Goal: Ask a question

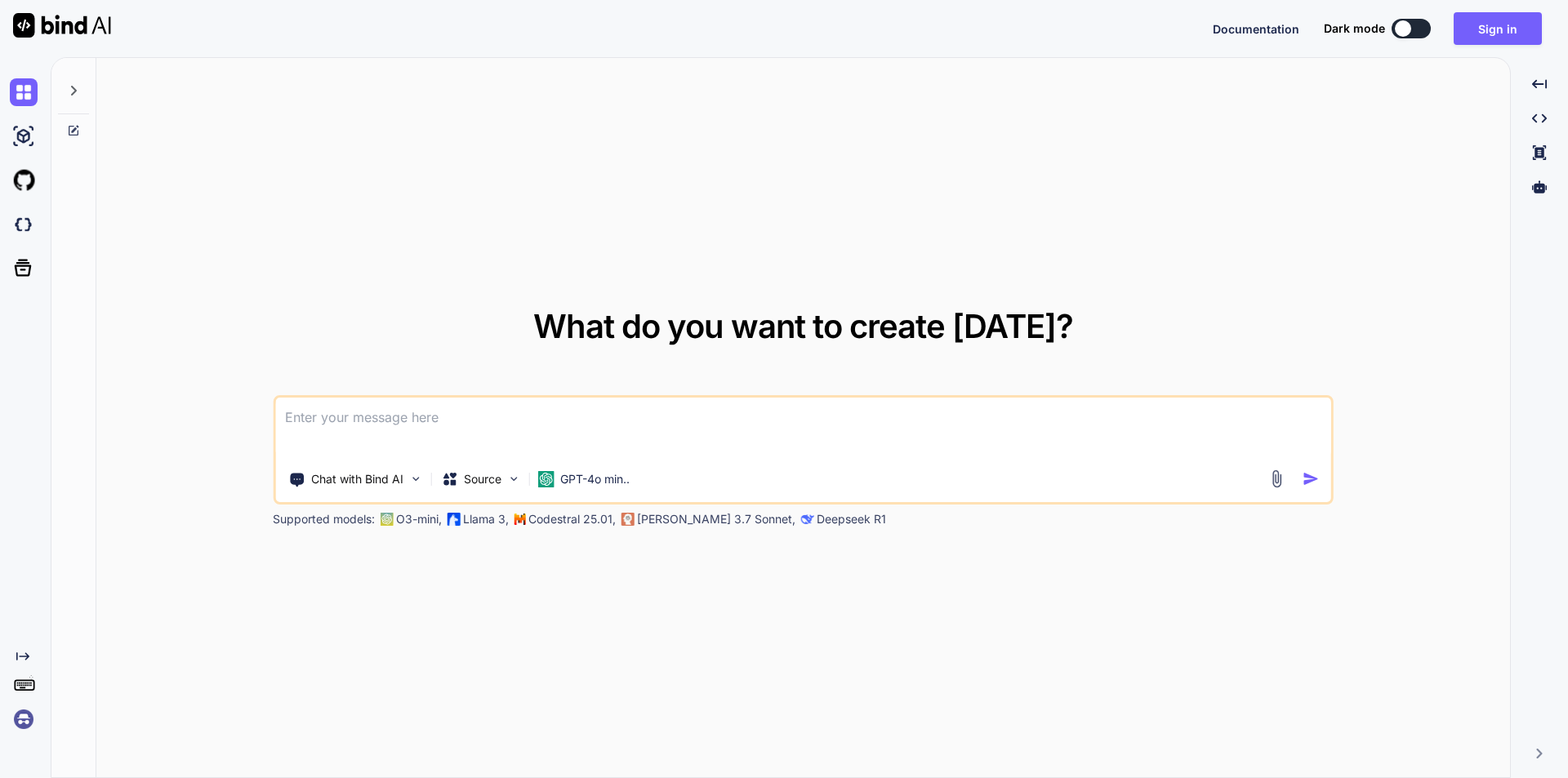
click at [581, 443] on textarea at bounding box center [802, 428] width 1056 height 60
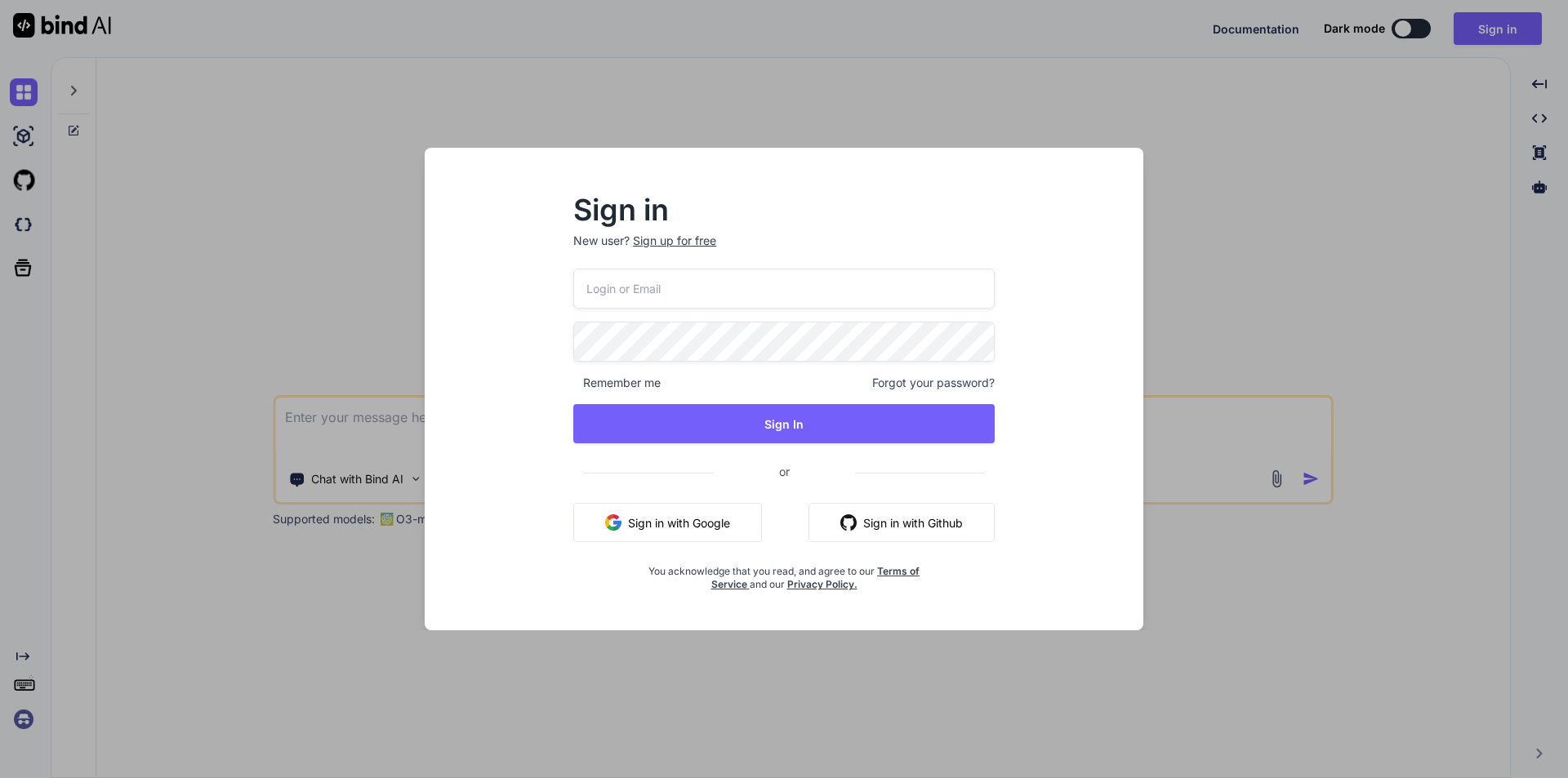
click at [728, 297] on input "email" at bounding box center [784, 288] width 421 height 40
type input "[EMAIL_ADDRESS][DOMAIN_NAME]"
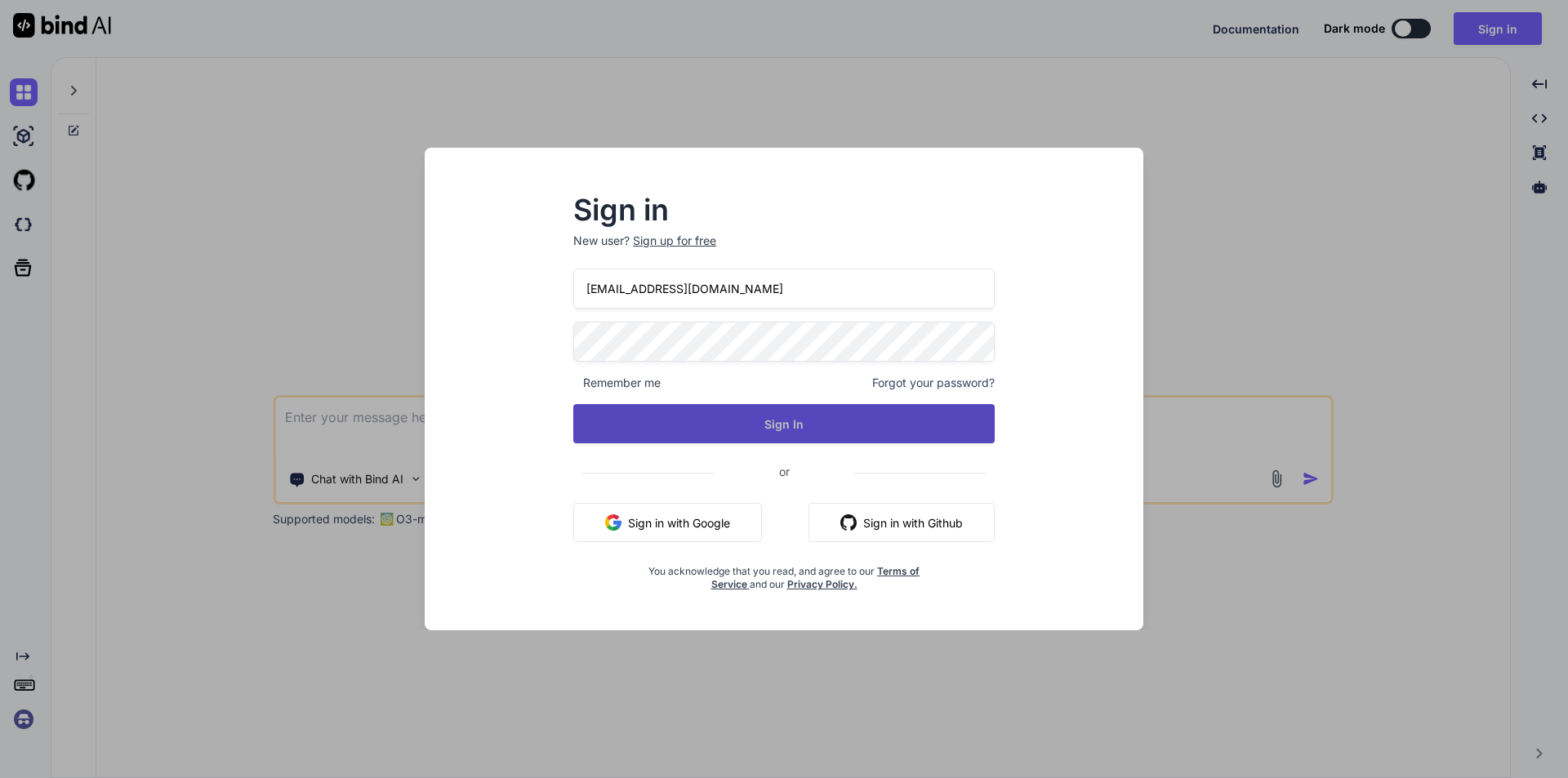
click at [786, 420] on button "Sign In" at bounding box center [784, 424] width 421 height 39
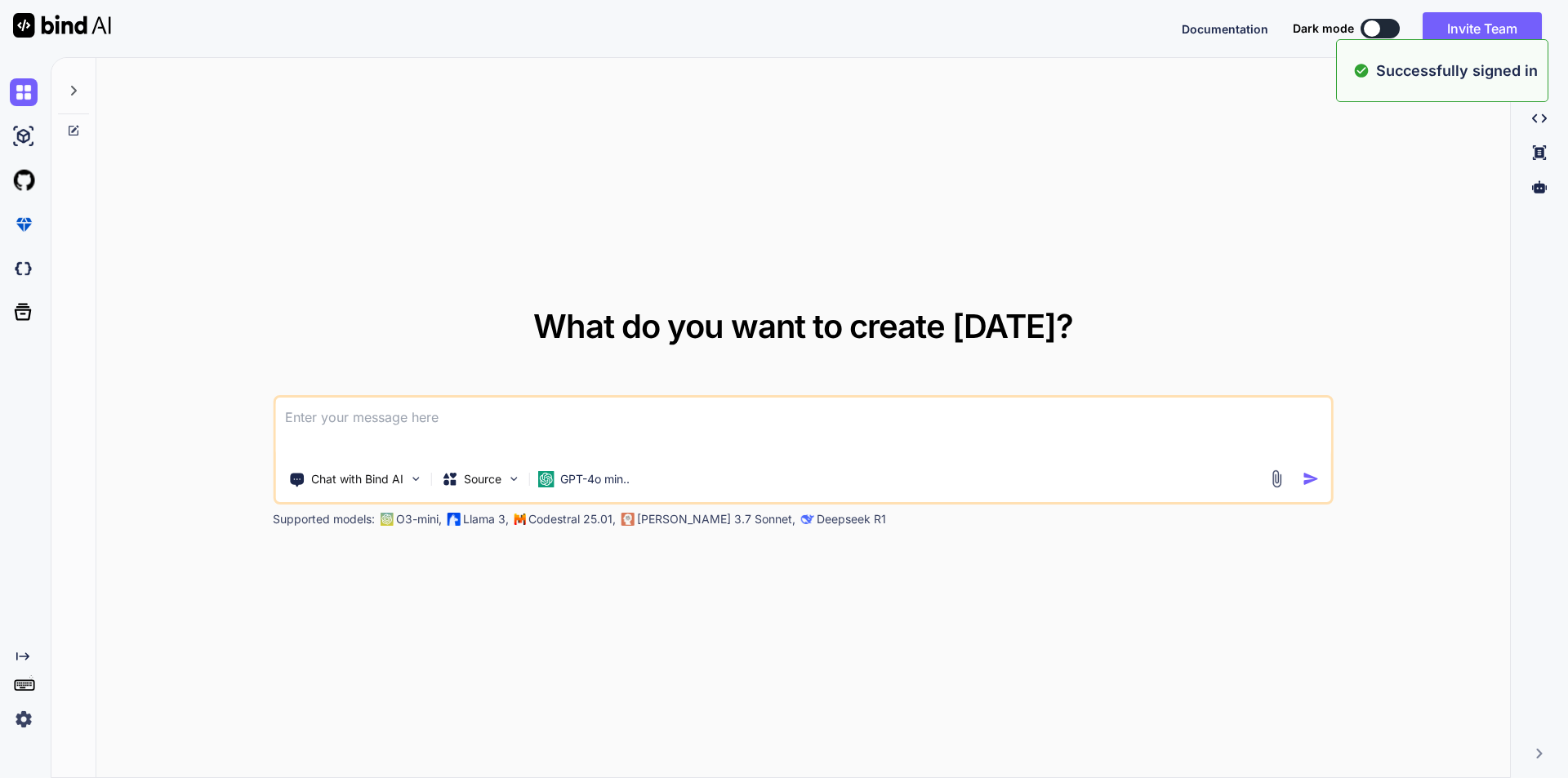
type textarea "x"
click at [739, 435] on textarea at bounding box center [802, 428] width 1056 height 60
paste textarea "I have this array, I want to create a html table of this array in which first t…"
type textarea "I have this array, I want to create a html table of this array in which first t…"
type textarea "x"
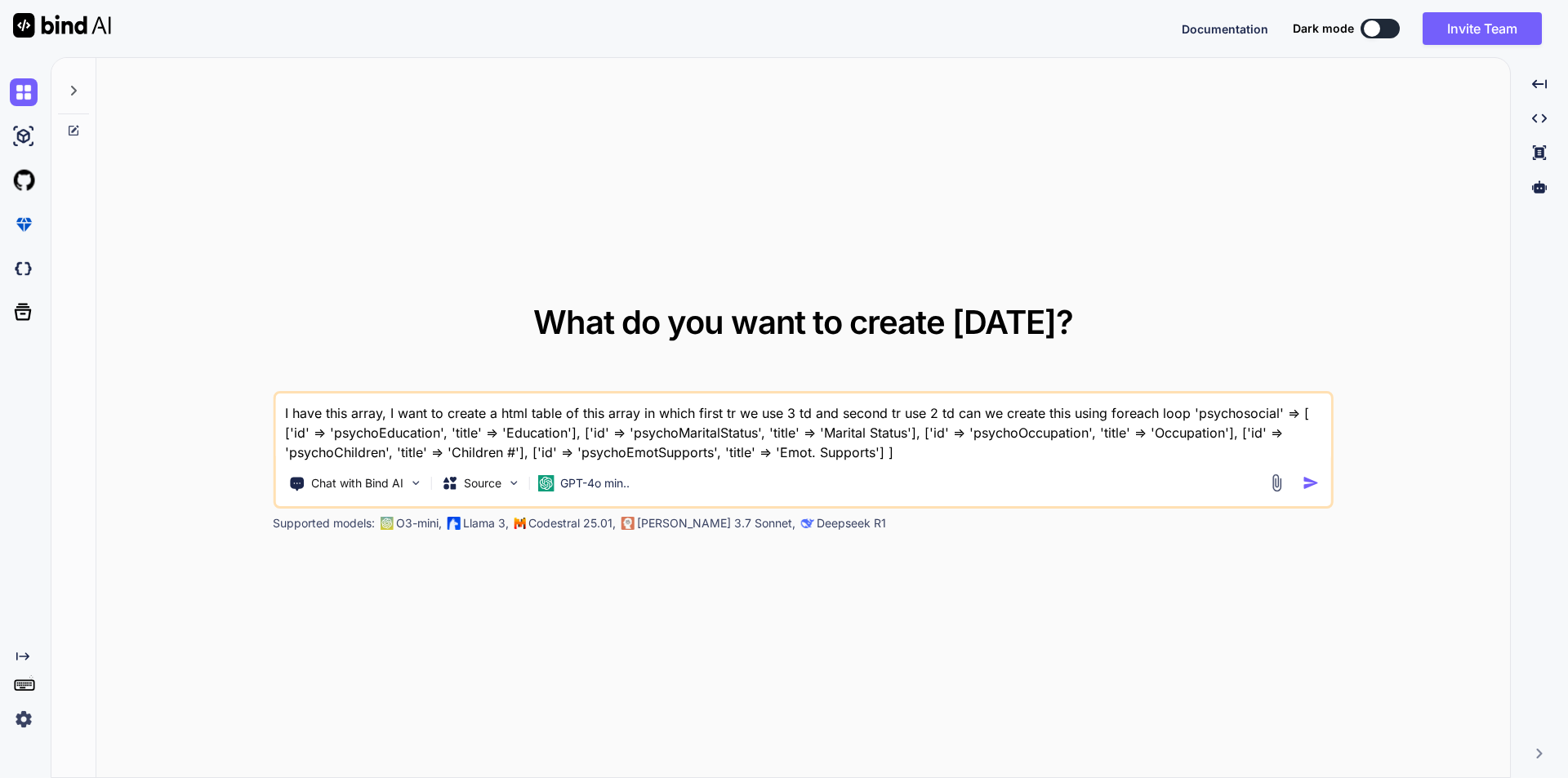
type textarea "I have this array, I want to create a html table of this array in which first t…"
click at [1313, 479] on img "button" at bounding box center [1311, 483] width 17 height 17
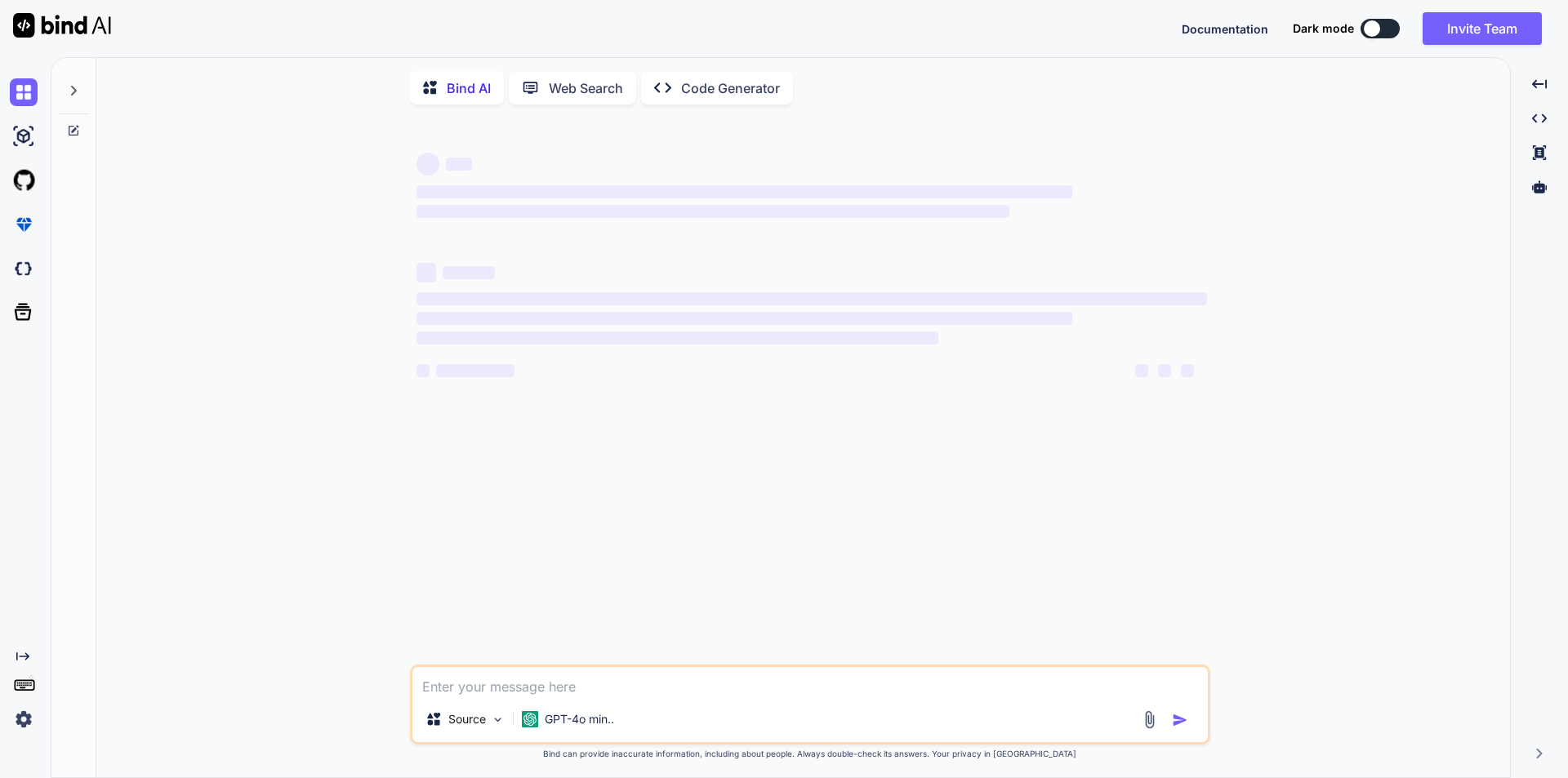
type textarea "x"
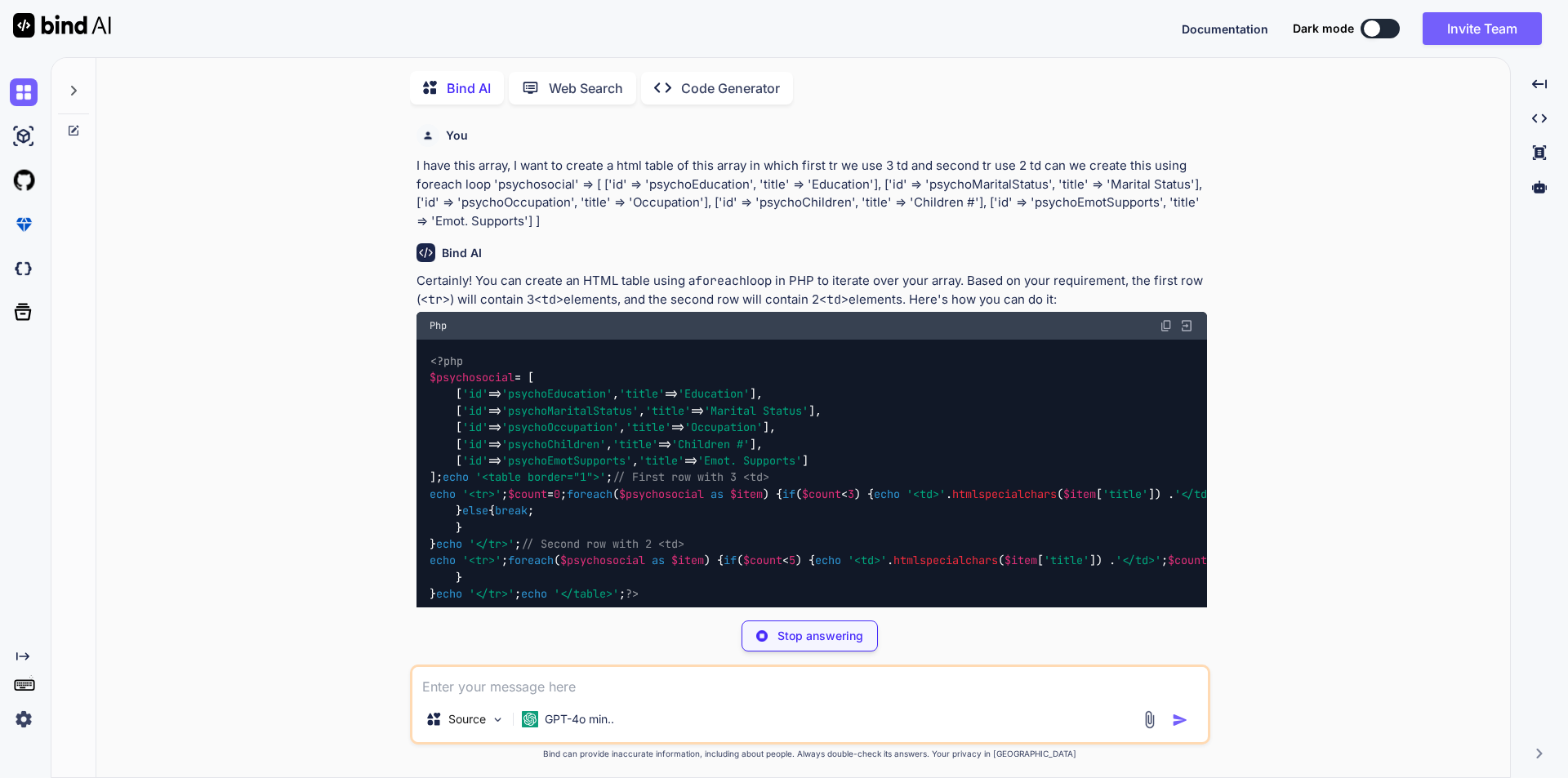
scroll to position [7, 0]
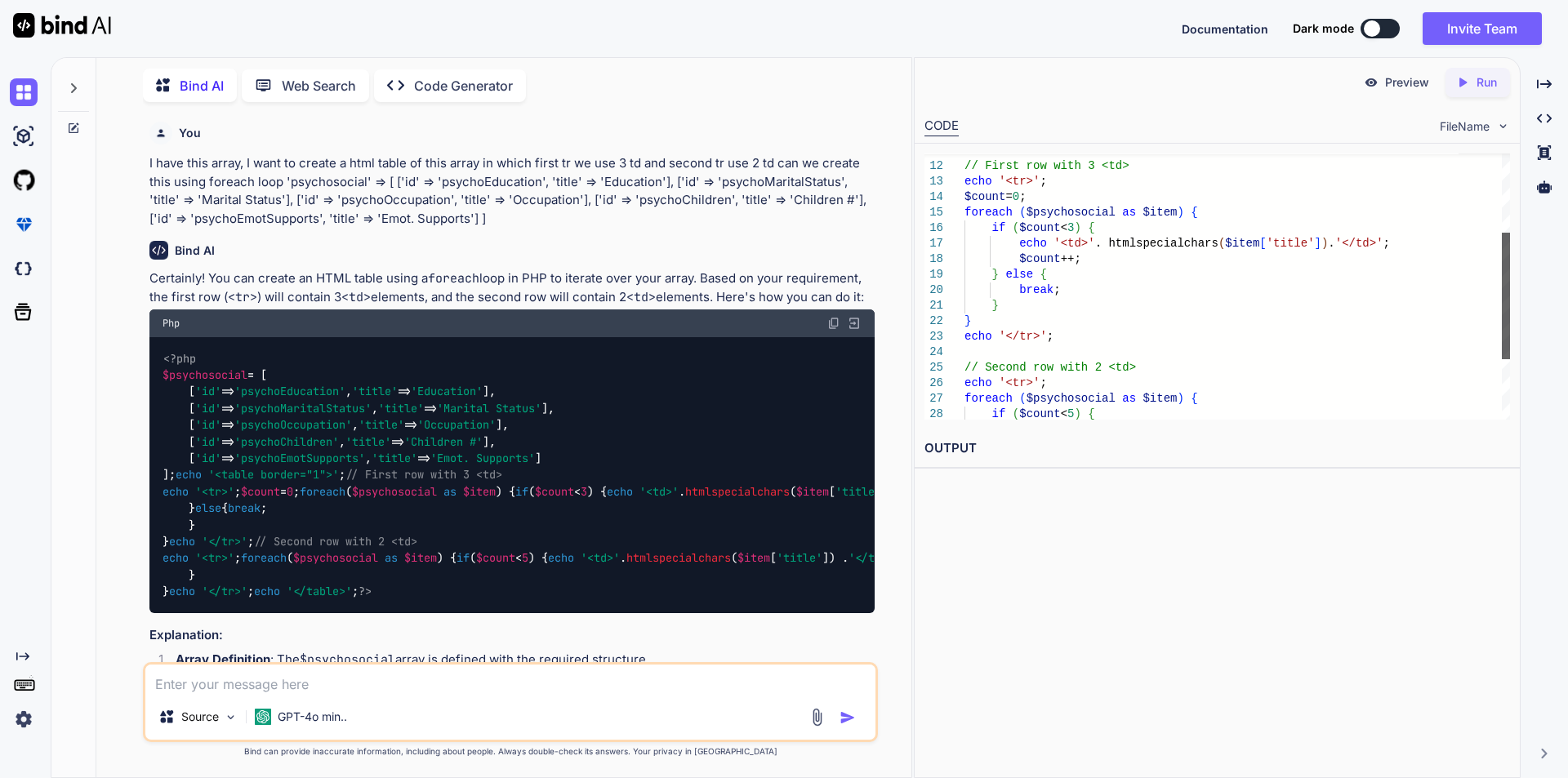
click at [1505, 279] on div at bounding box center [1505, 296] width 8 height 127
drag, startPoint x: 190, startPoint y: 612, endPoint x: 318, endPoint y: 605, distance: 128.2
click at [318, 605] on div "<?php $psychosocial = [ [ 'id' => 'psychoEducation' , 'title' => 'Education' ],…" at bounding box center [511, 475] width 725 height 276
copy code "if ( $count < 3 ) {"
click at [654, 599] on div "<?php $psychosocial = [ [ 'id' => 'psychoEducation' , 'title' => 'Education' ],…" at bounding box center [511, 475] width 725 height 276
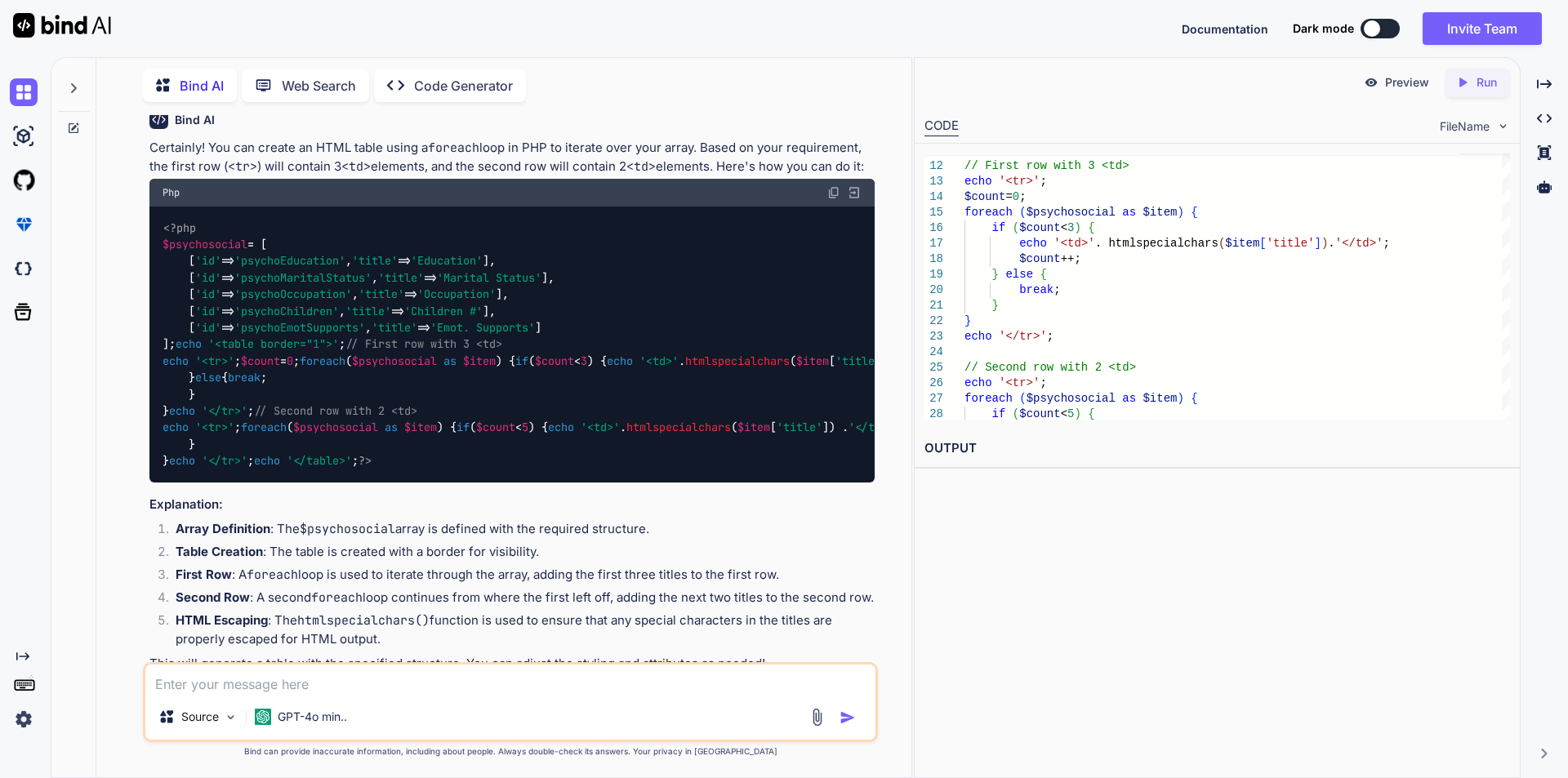
scroll to position [163, 0]
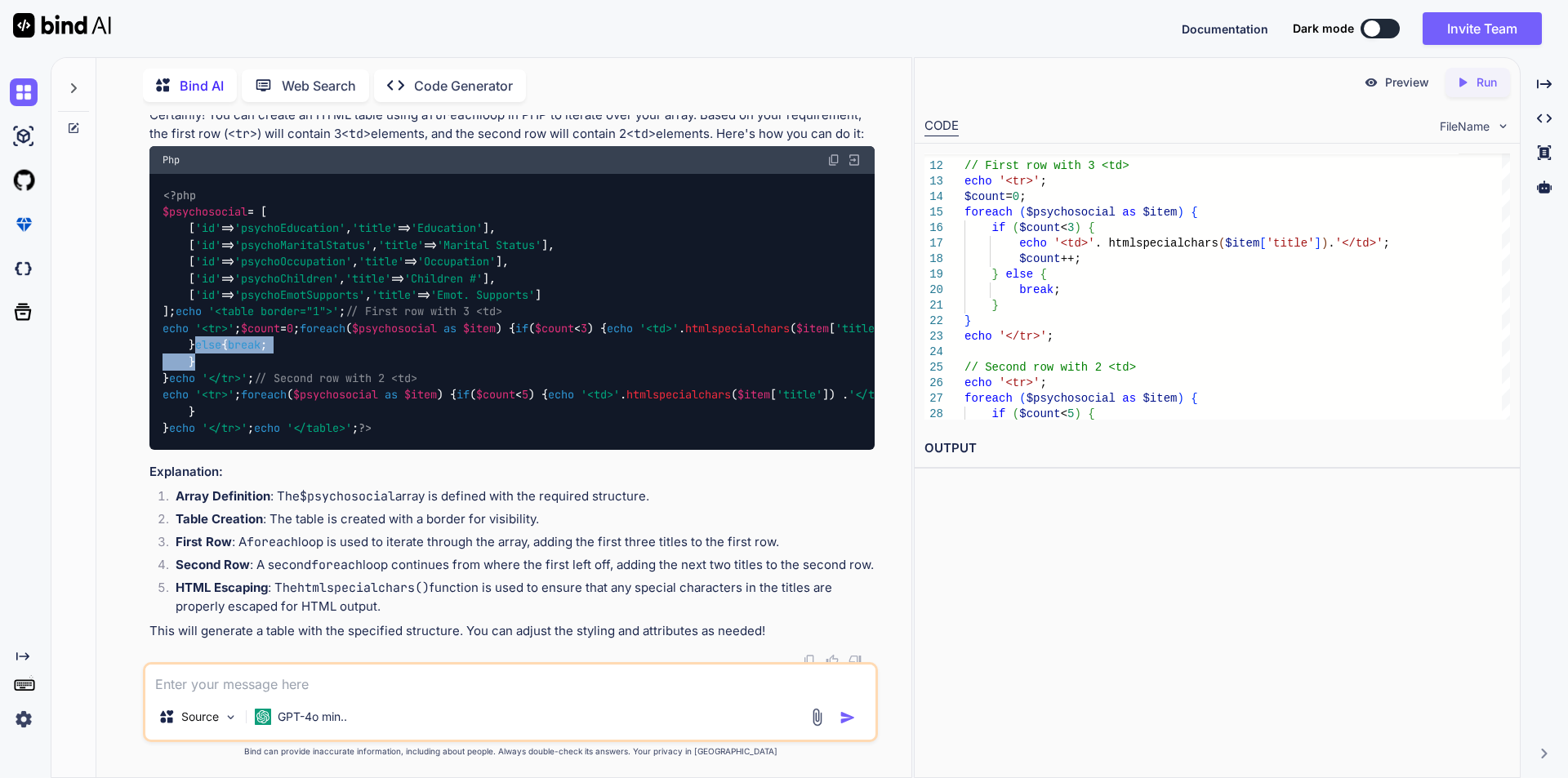
drag, startPoint x: 201, startPoint y: 494, endPoint x: 212, endPoint y: 536, distance: 43.4
click at [212, 450] on div "<?php $psychosocial = [ [ 'id' => 'psychoEducation' , 'title' => 'Education' ],…" at bounding box center [511, 312] width 725 height 276
copy code "else { break ; }"
click at [534, 450] on div "<?php $psychosocial = [ [ 'id' => 'psychoEducation' , 'title' => 'Education' ],…" at bounding box center [511, 312] width 725 height 276
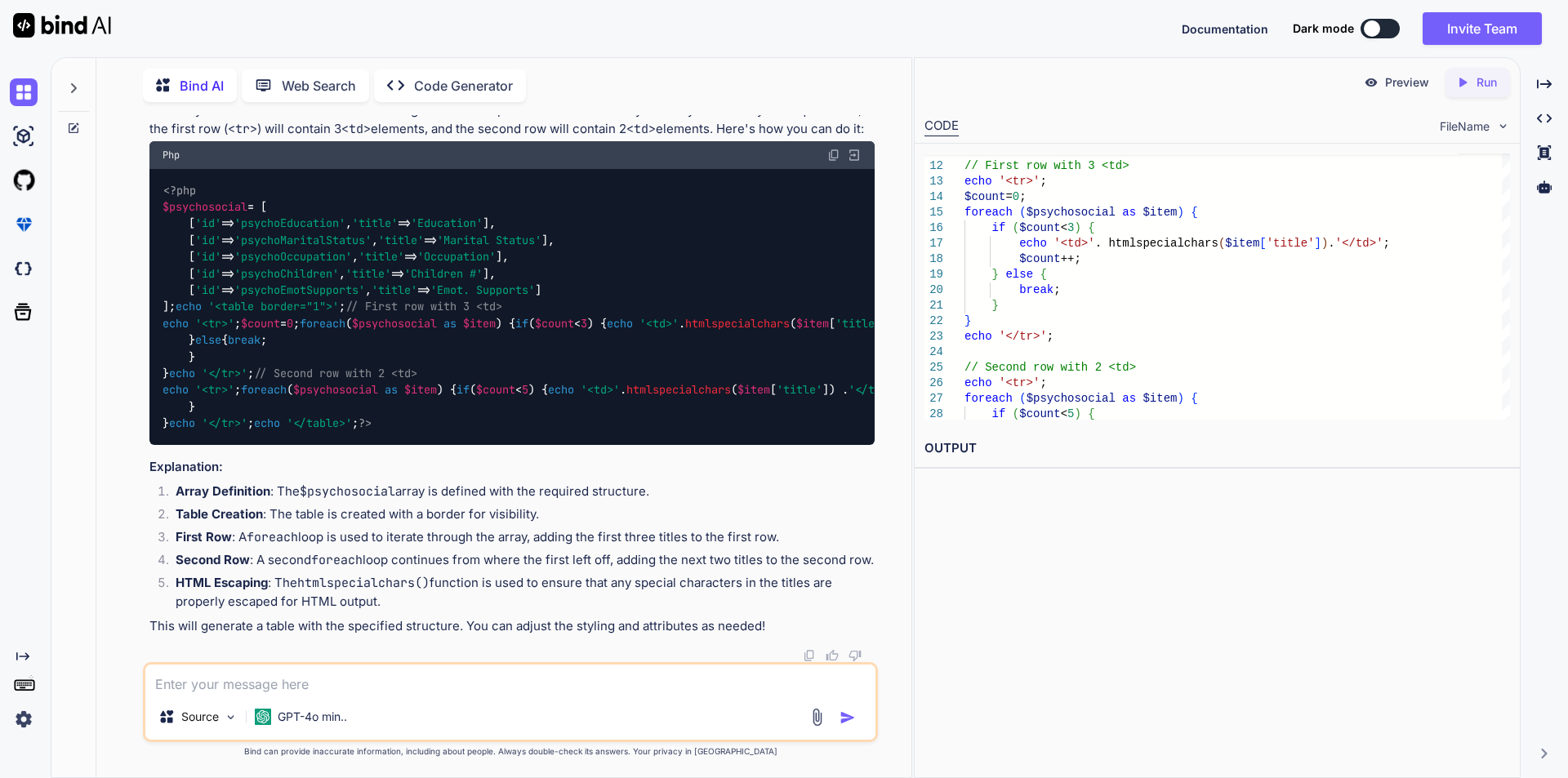
scroll to position [359, 0]
drag, startPoint x: 216, startPoint y: 275, endPoint x: 308, endPoint y: 274, distance: 92.0
click at [308, 274] on div "<?php $psychosocial = [ [ 'id' => 'psychoEducation' , 'title' => 'Education' ],…" at bounding box center [511, 307] width 725 height 276
copy code "$count ++;"
click at [1317, 344] on div "} else { break ; } } echo '</tr>' ; // Second row with 2 <td> echo '<tr>' ; for…" at bounding box center [1237, 267] width 545 height 558
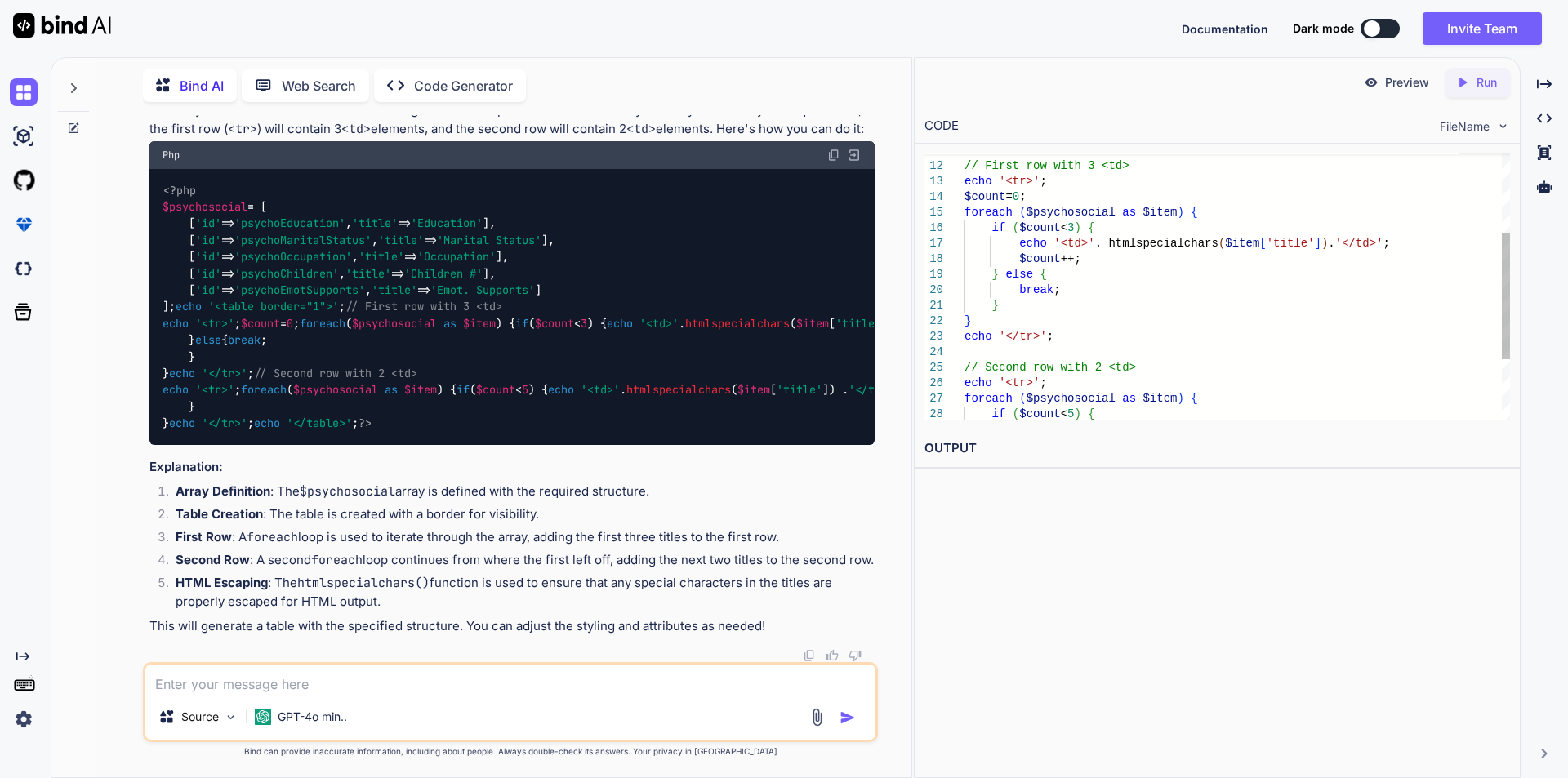
scroll to position [0, 0]
type textarea "} } echo '</tr>'; // Second row with 2 <td> echo '<tr>'; foreach ($psychosocial…"
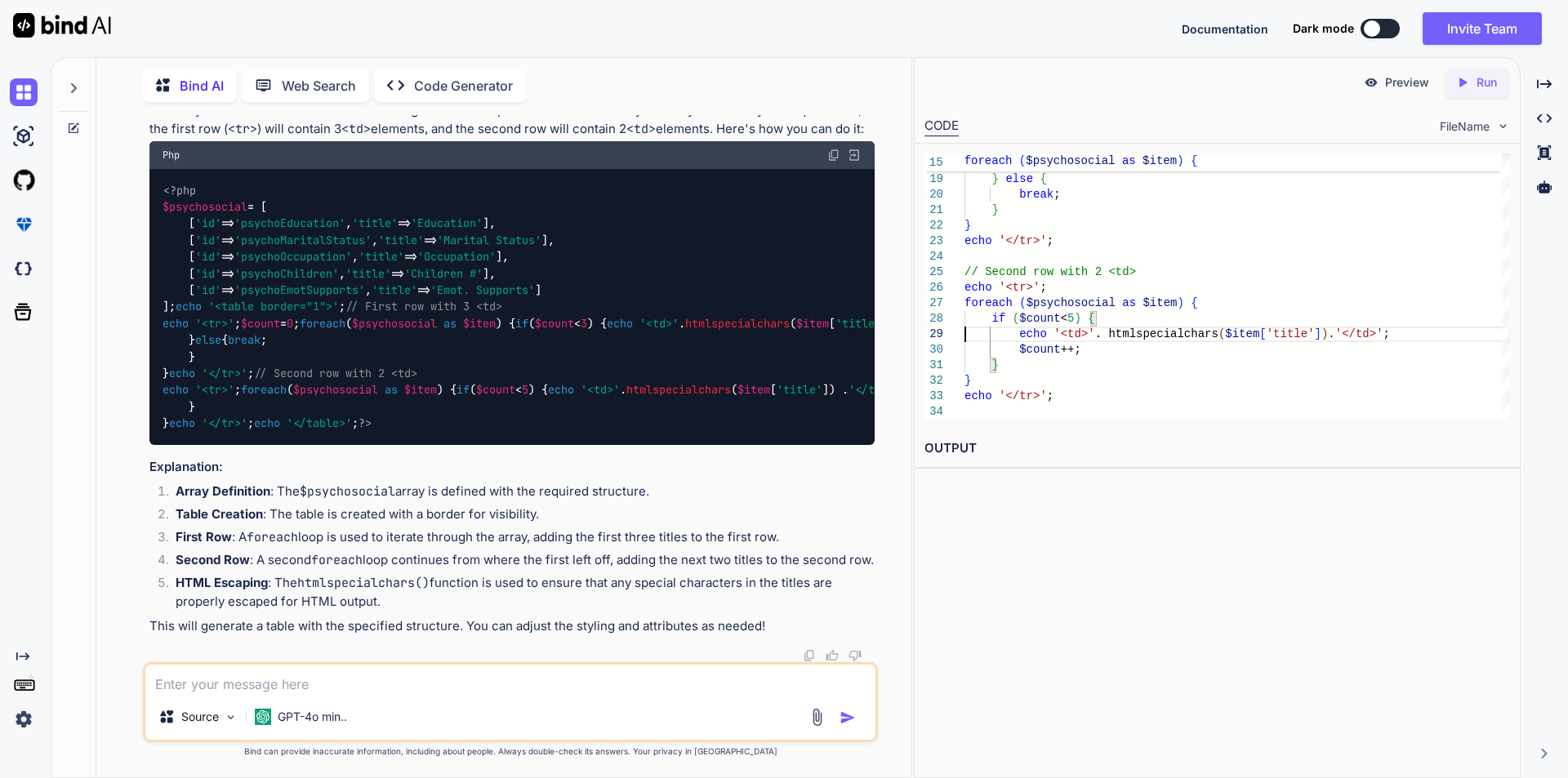
click at [267, 685] on textarea at bounding box center [510, 679] width 730 height 29
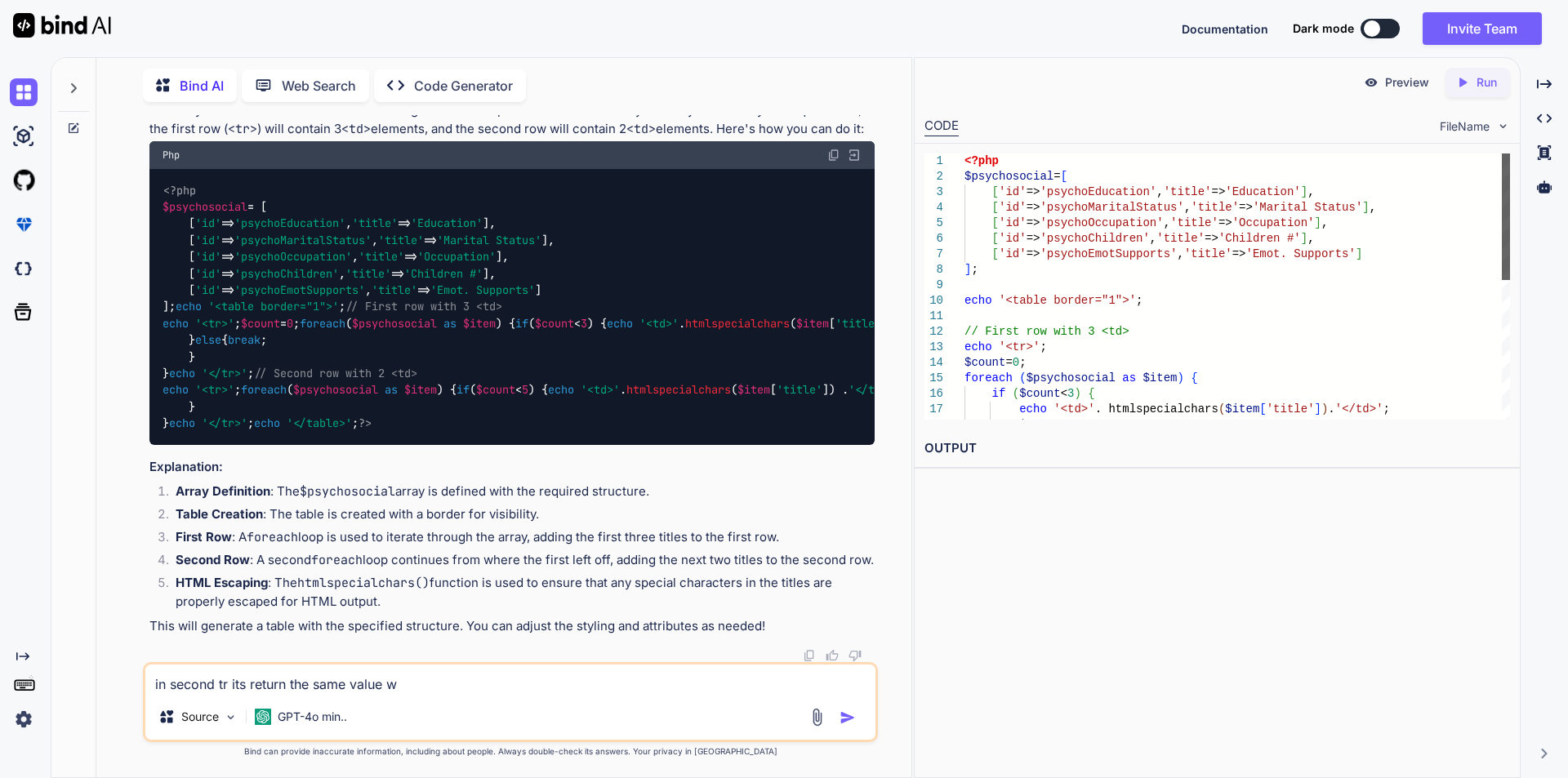
click at [1510, 211] on div at bounding box center [1505, 217] width 8 height 127
type textarea "in second tr its return the same value w"
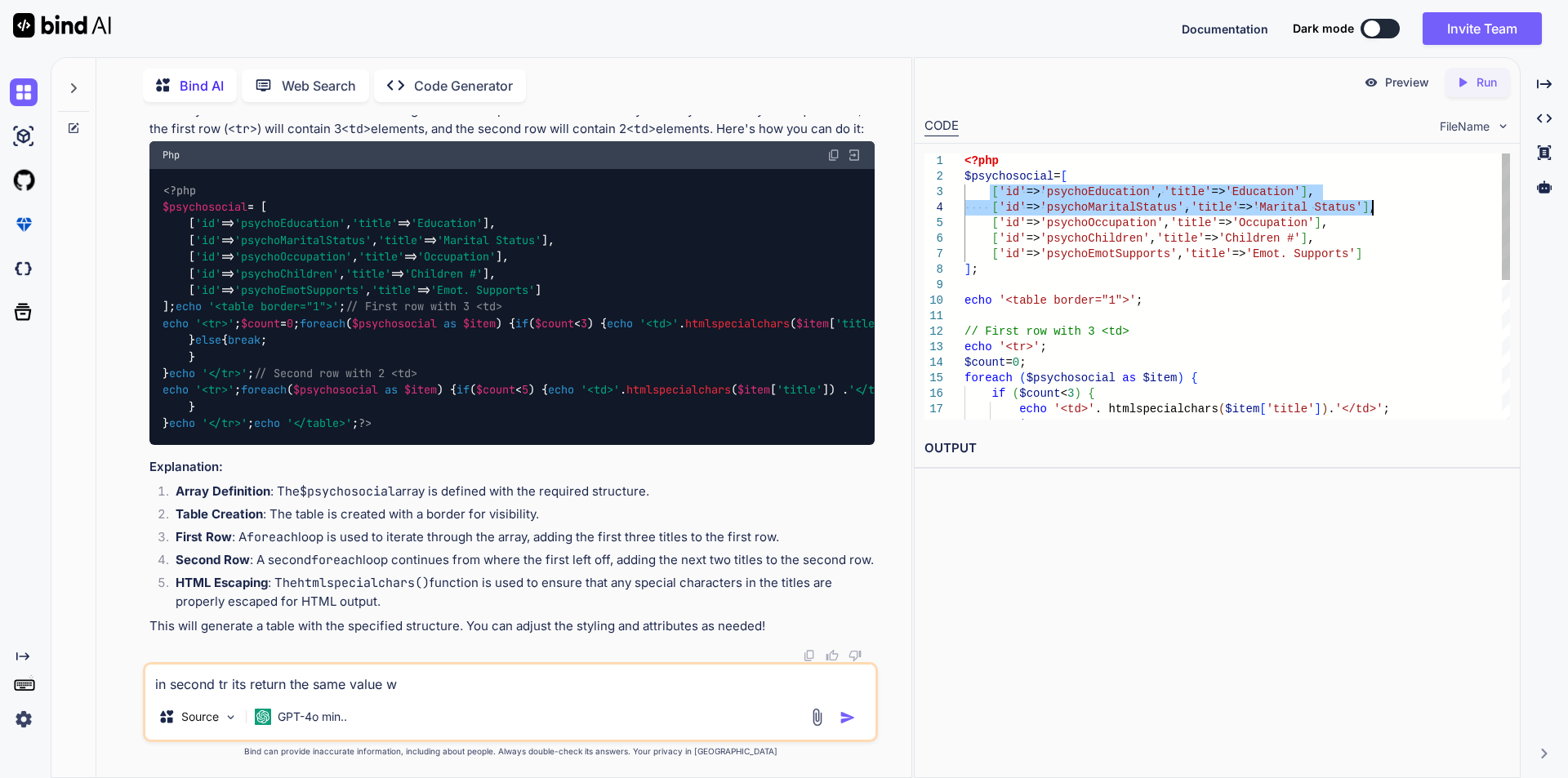
drag, startPoint x: 990, startPoint y: 191, endPoint x: 1391, endPoint y: 212, distance: 401.5
click at [1391, 212] on div "$count ++; echo '<td>' . htmlspecialchars ( $item [ 'title' ] ) . '</td>' ; if …" at bounding box center [1237, 433] width 545 height 558
type textarea "<?php $psychosocial = [ ['id' => 'psychoEducation', 'title' => 'Education'], ['…"
click at [413, 687] on textarea "in second tr its return the same value w" at bounding box center [510, 679] width 730 height 29
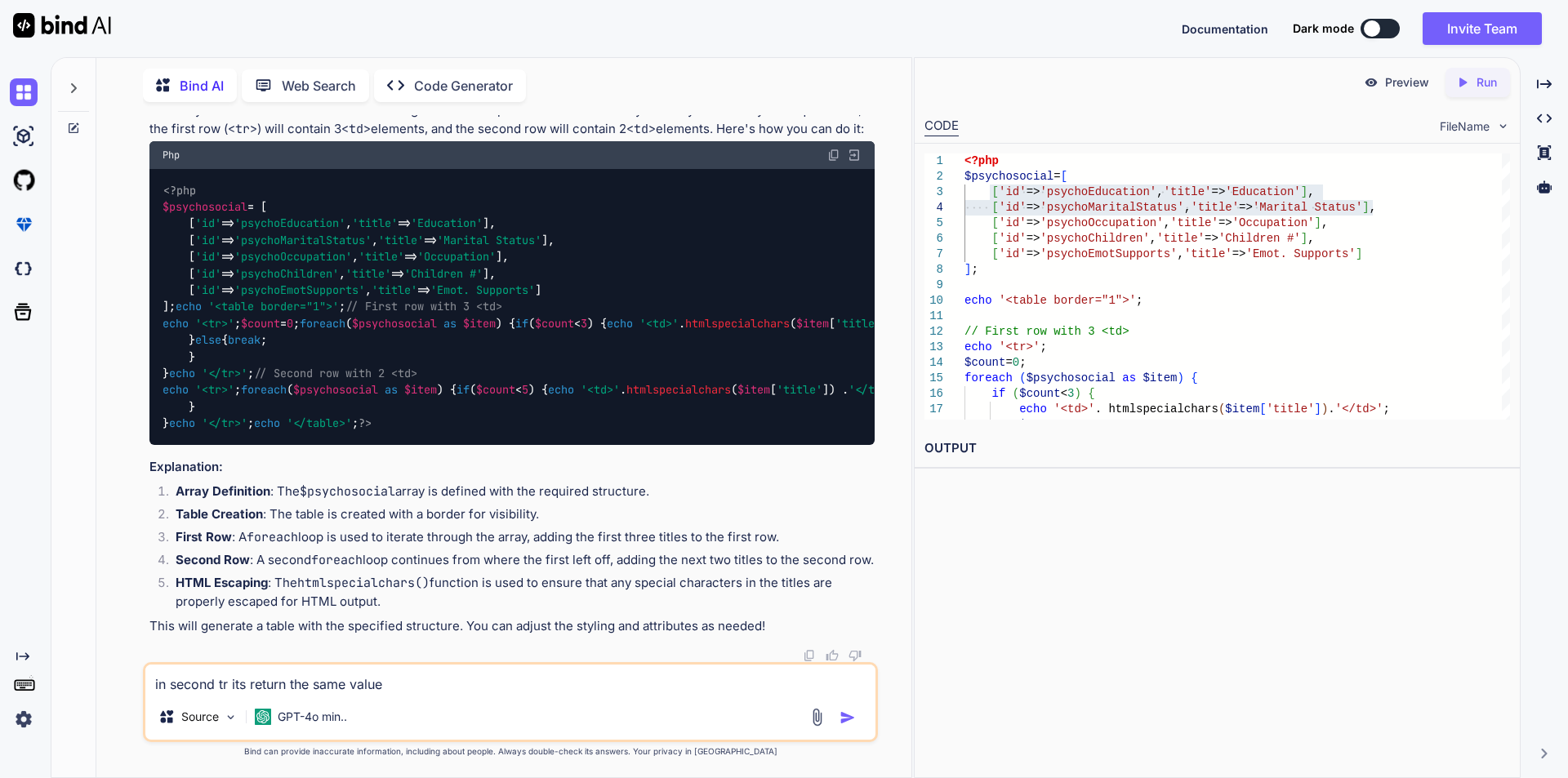
paste textarea "['id' => 'psychoEducation', 'title' => 'Education'], ['id' => 'psychoMaritalSta…"
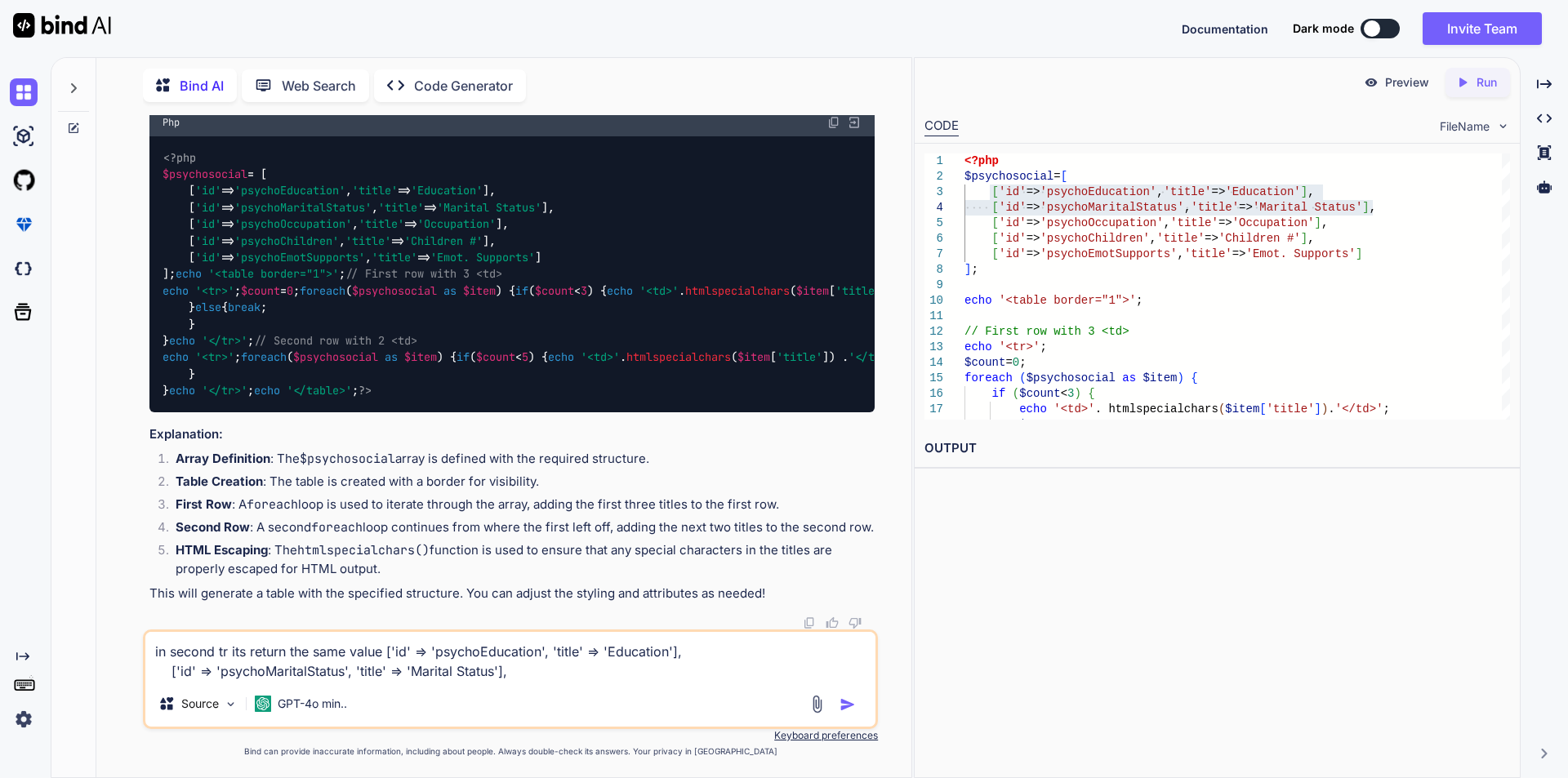
type textarea "in second tr its return the same value ['id' => 'psychoEducation', 'title' => '…"
click at [841, 706] on img "button" at bounding box center [846, 704] width 16 height 16
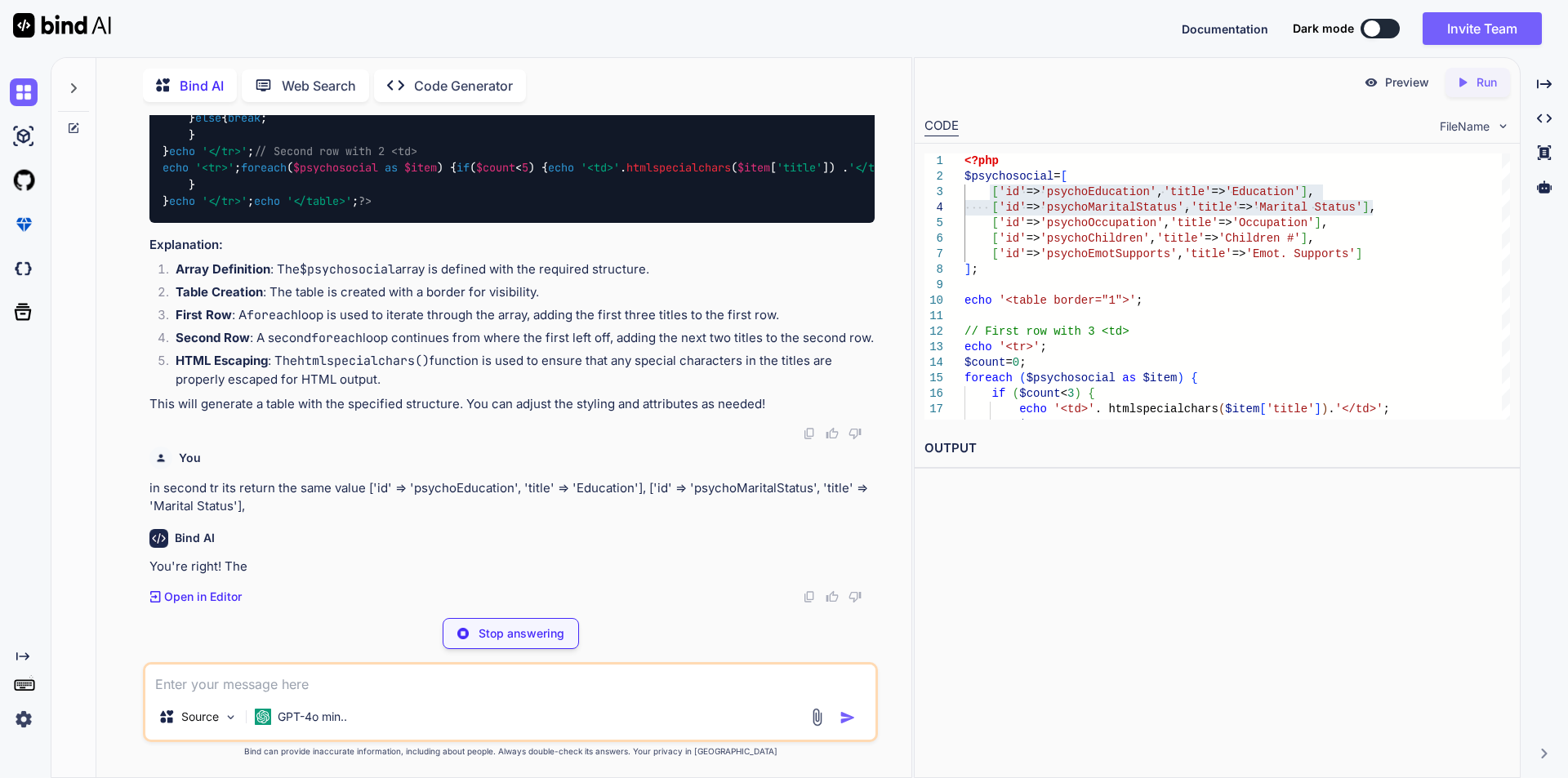
scroll to position [723, 0]
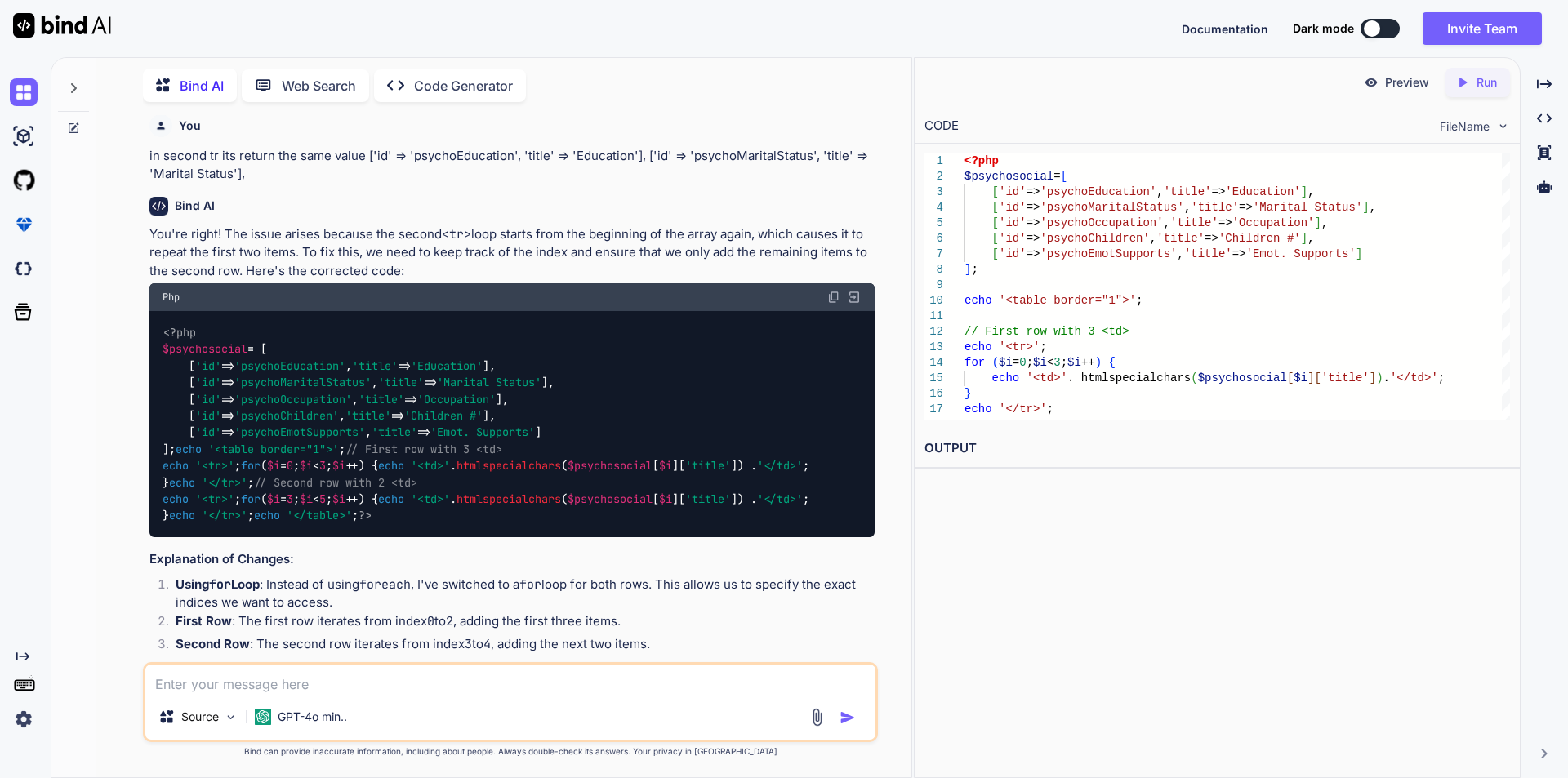
click at [689, 216] on div "Bind AI" at bounding box center [511, 206] width 725 height 19
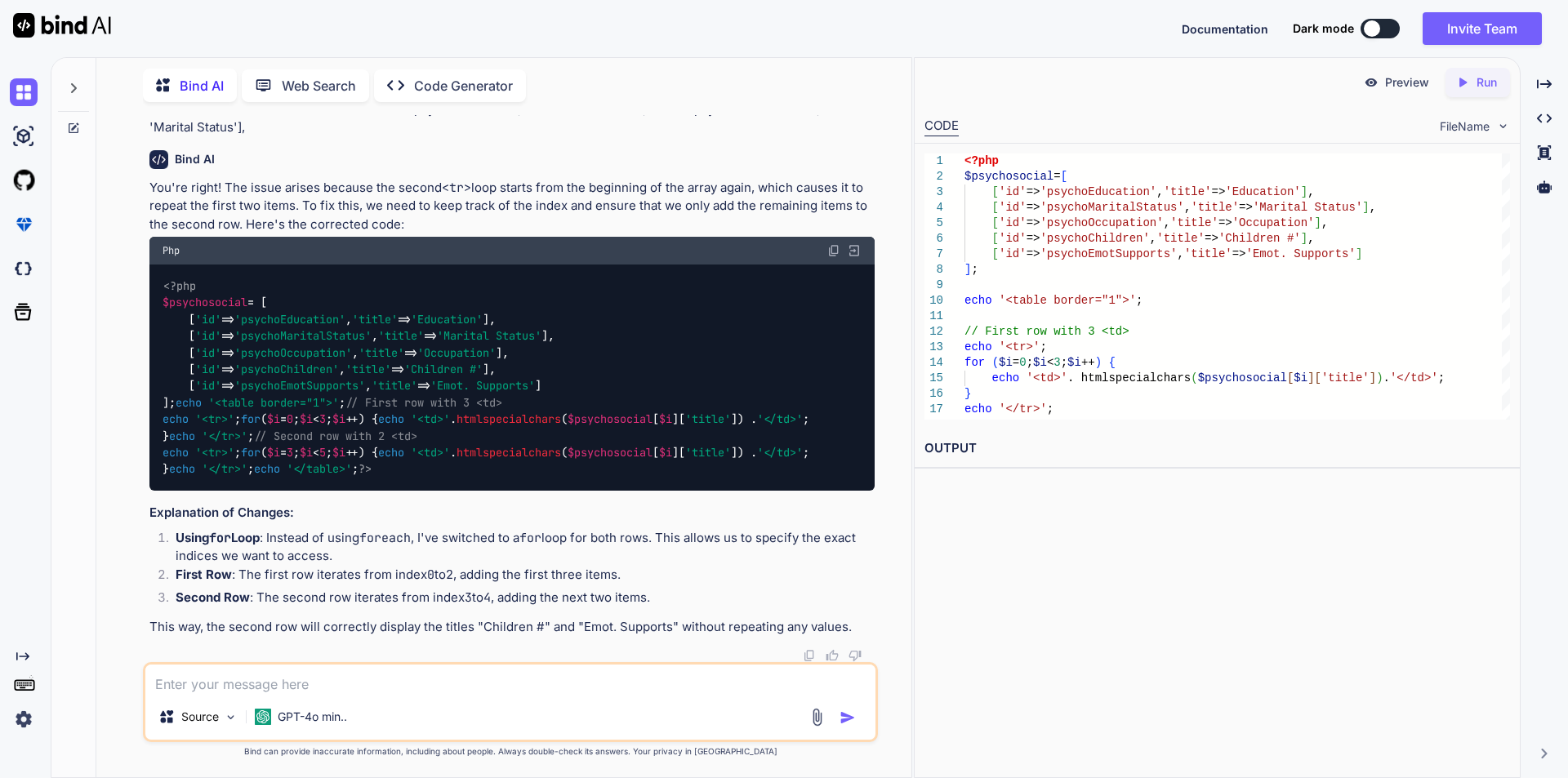
scroll to position [1310, 0]
drag, startPoint x: 162, startPoint y: 324, endPoint x: 334, endPoint y: 319, distance: 172.1
click at [334, 319] on code "<?php $psychosocial = [ [ 'id' => 'psychoEducation' , 'title' => 'Education' ],…" at bounding box center [485, 377] width 647 height 200
click at [289, 393] on div "<?php $psychosocial = [ [ 'id' => 'psychoEducation' , 'title' => 'Education' ],…" at bounding box center [511, 377] width 725 height 226
drag, startPoint x: 162, startPoint y: 322, endPoint x: 334, endPoint y: 320, distance: 172.0
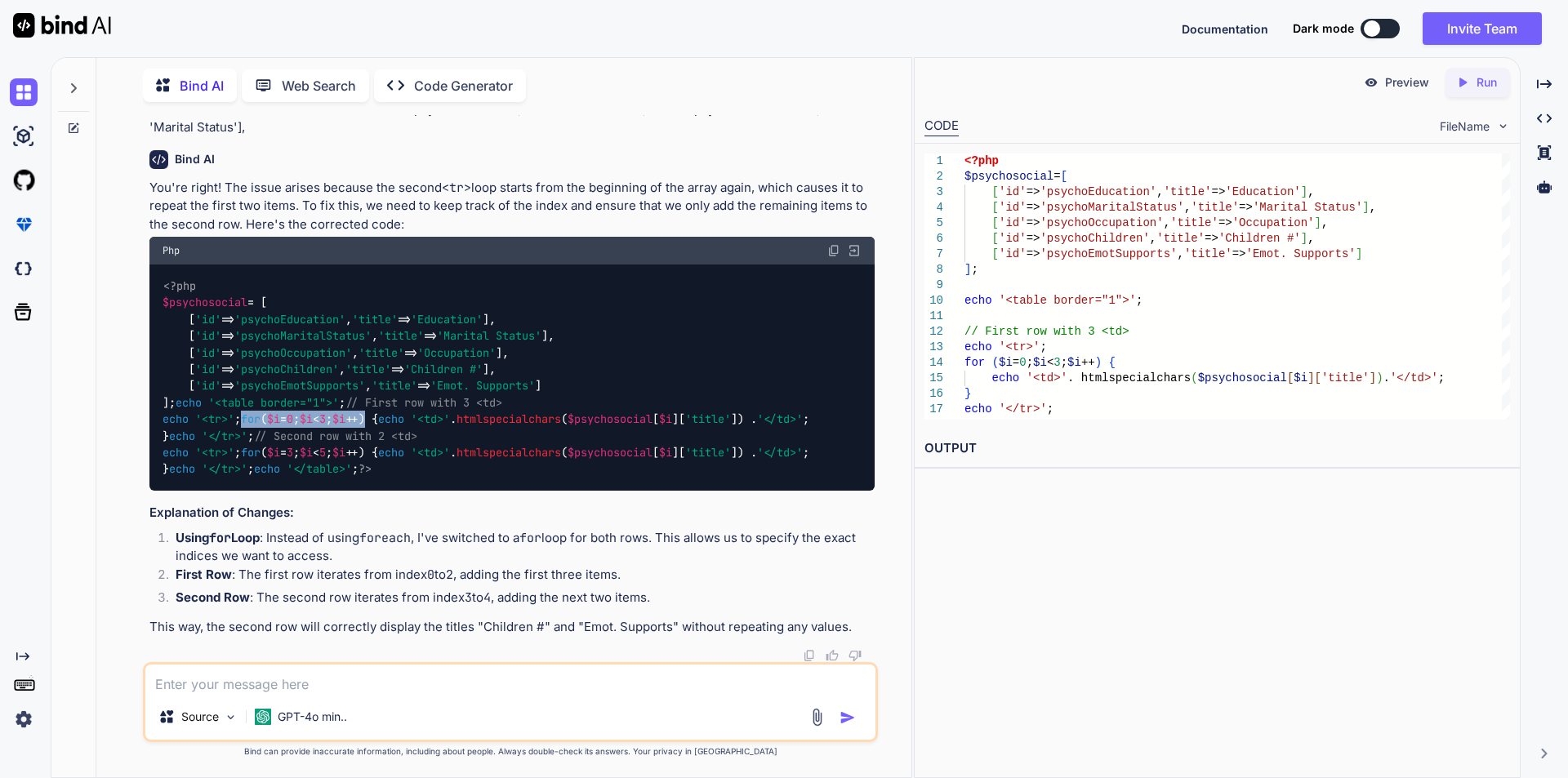
click at [334, 320] on code "<?php $psychosocial = [ [ 'id' => 'psychoEducation' , 'title' => 'Education' ],…" at bounding box center [485, 377] width 647 height 200
copy code "for ( $i = 0 ; $i < 3 ; $i ++)"
drag, startPoint x: 165, startPoint y: 441, endPoint x: 367, endPoint y: 440, distance: 202.0
click at [367, 440] on div "<?php $psychosocial = [ [ 'id' => 'psychoEducation' , 'title' => 'Education' ],…" at bounding box center [511, 377] width 725 height 226
copy code "for ( $i = 3 ; $i < 5 ; $i ++) {"
